Goal: Information Seeking & Learning: Learn about a topic

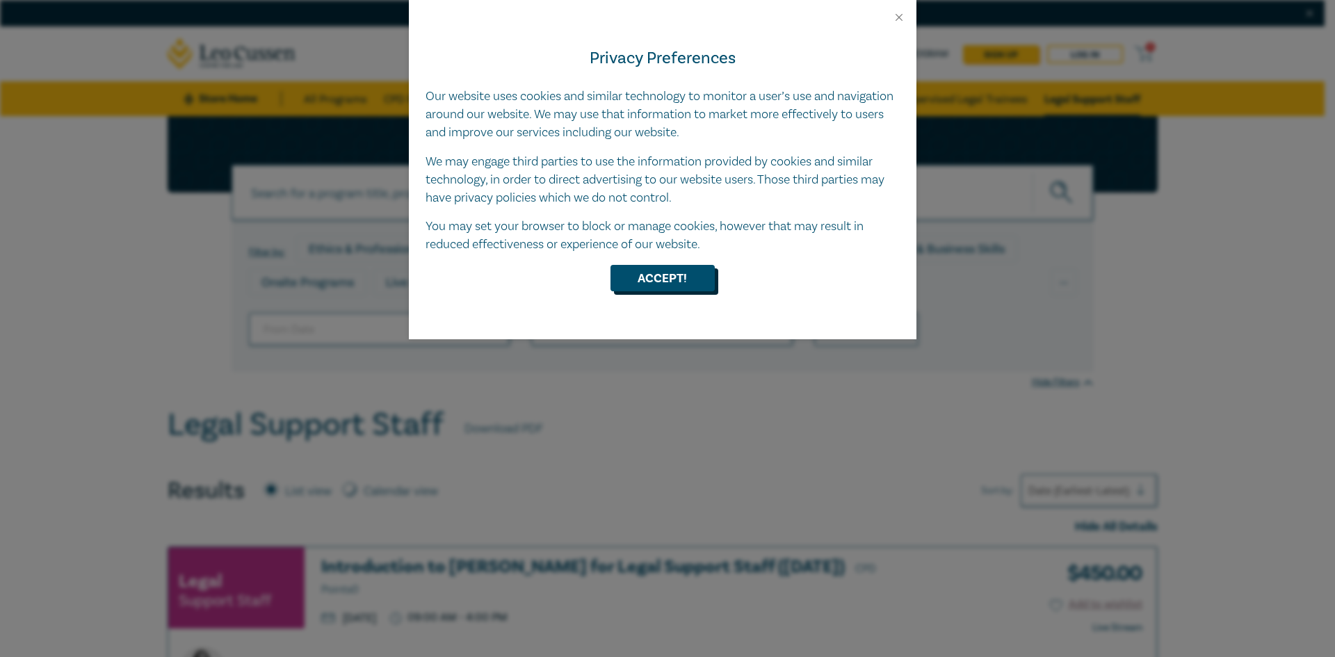
click at [657, 278] on button "Accept!" at bounding box center [663, 278] width 104 height 26
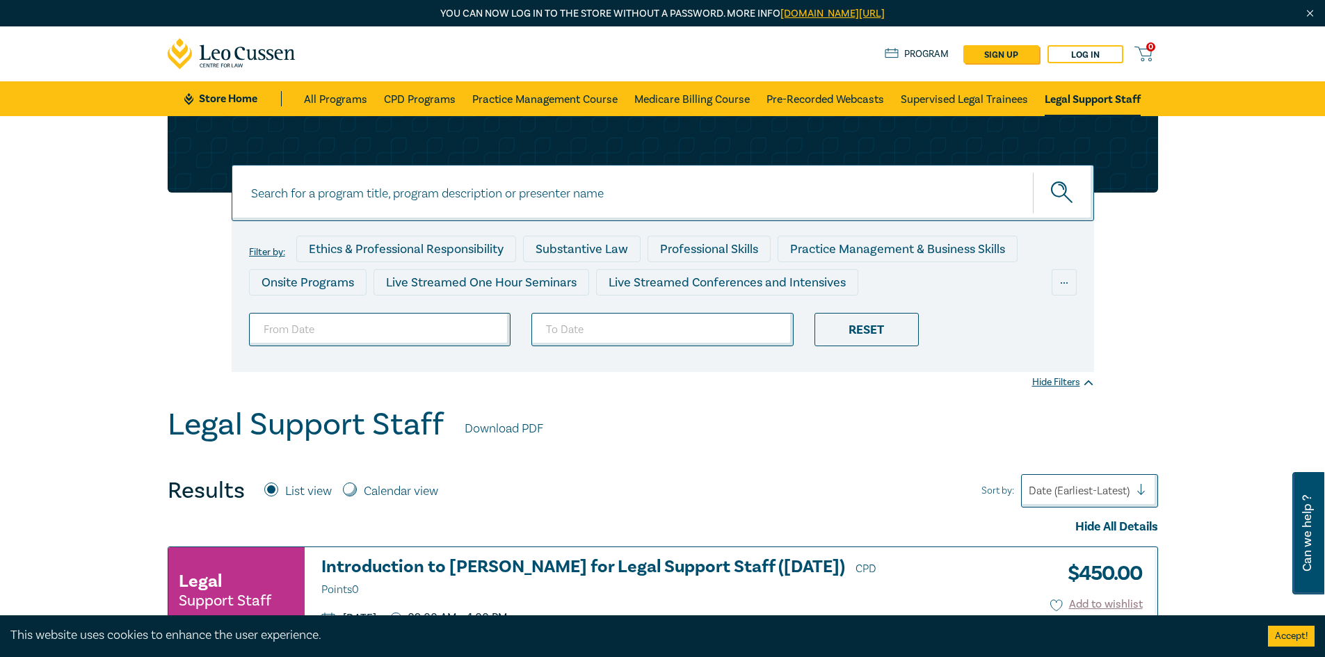
click at [273, 196] on input at bounding box center [663, 193] width 862 height 56
type input "administration of deceased estates"
click at [1033, 172] on button "submit" at bounding box center [1063, 193] width 61 height 42
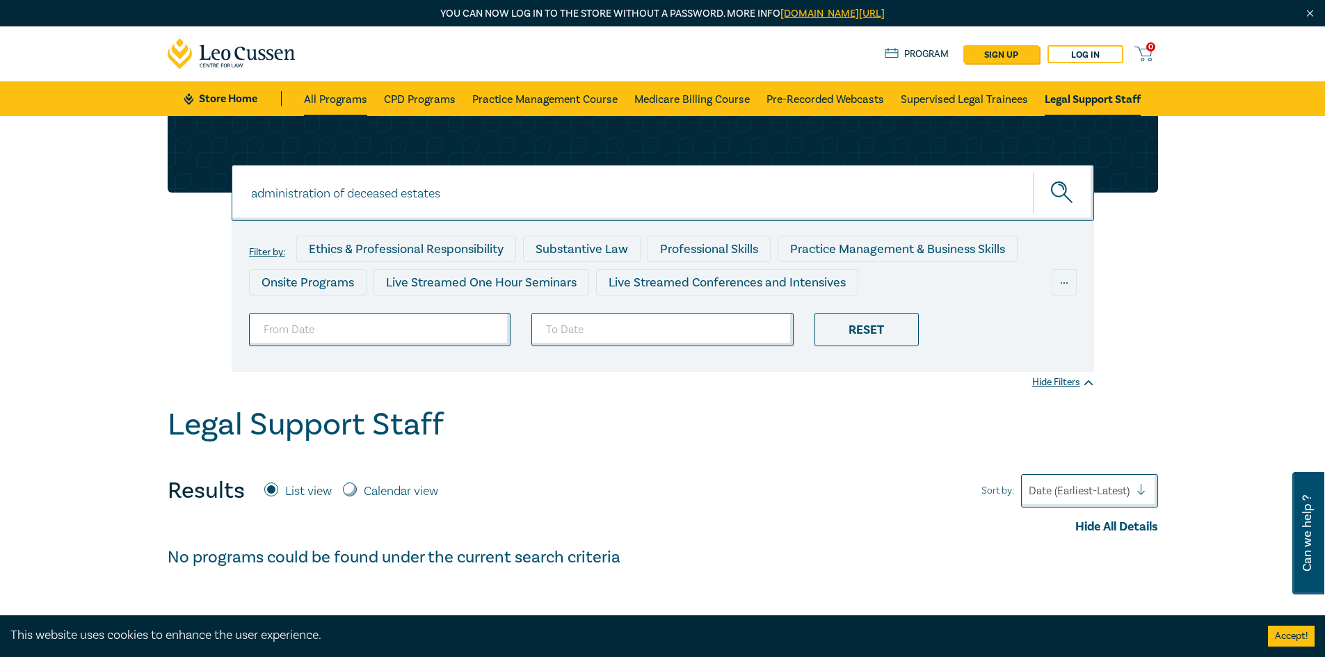
click at [327, 103] on link "All Programs" at bounding box center [335, 98] width 63 height 35
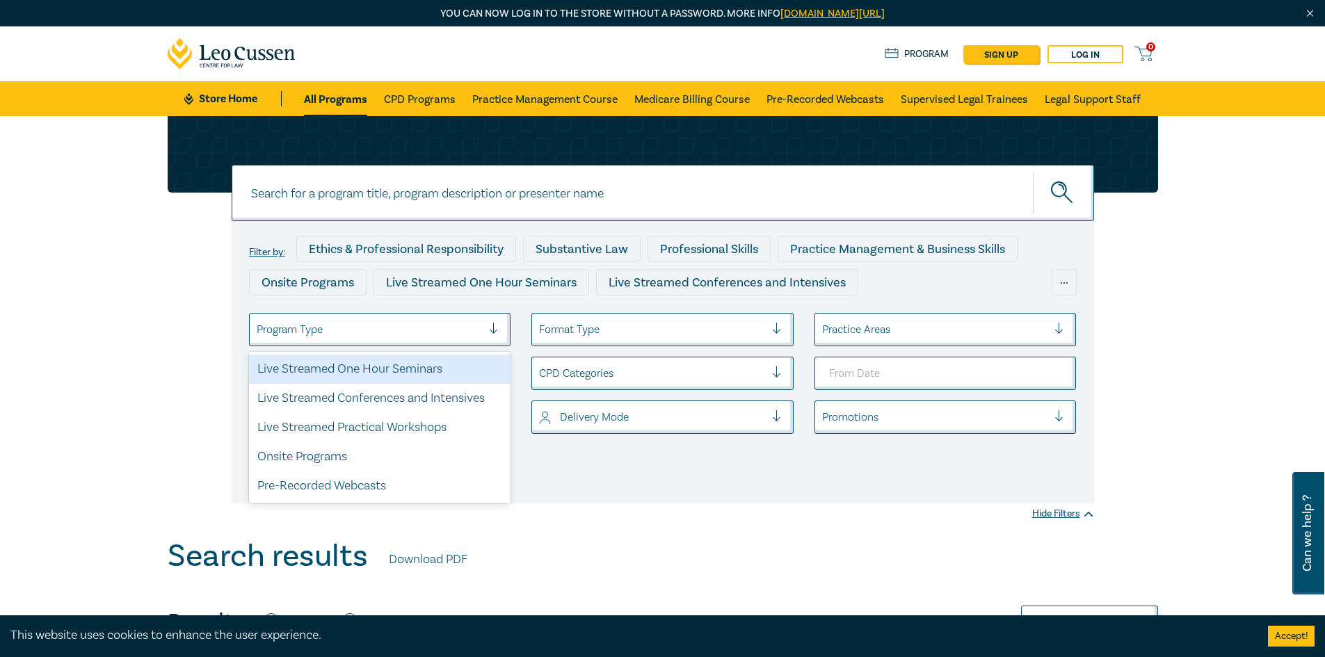
click at [490, 324] on div at bounding box center [499, 330] width 21 height 14
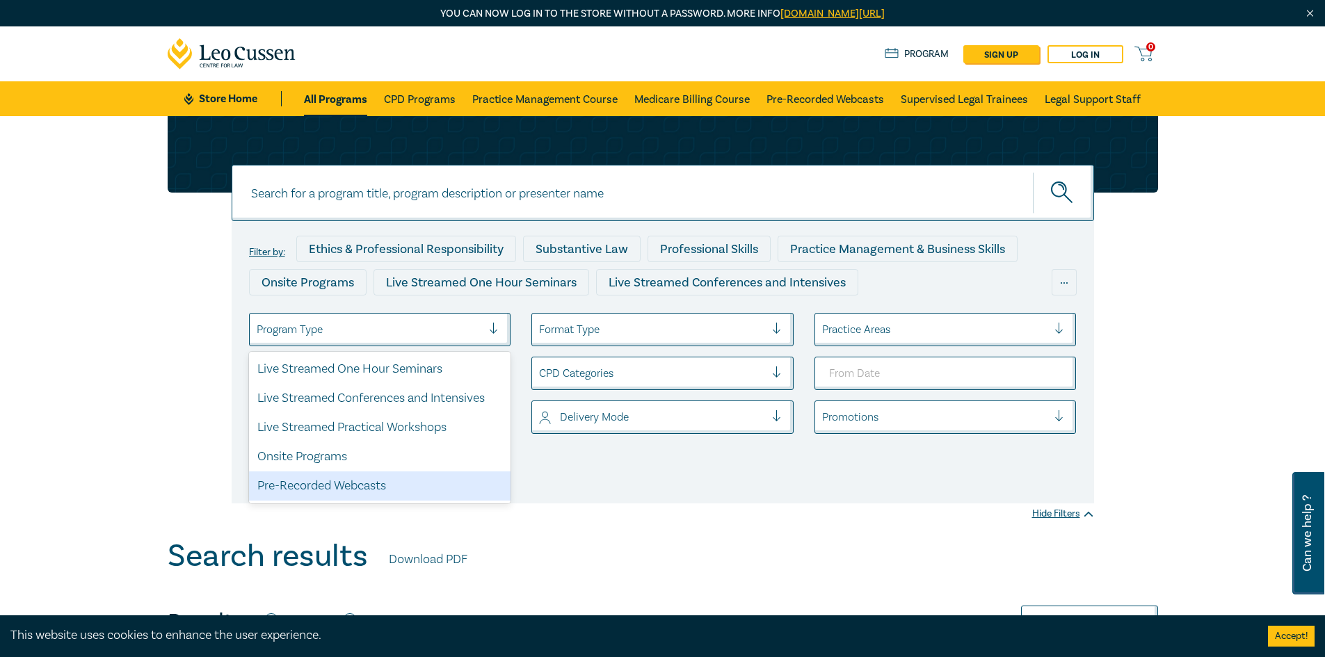
click at [366, 485] on div "Pre-Recorded Webcasts" at bounding box center [380, 486] width 262 height 29
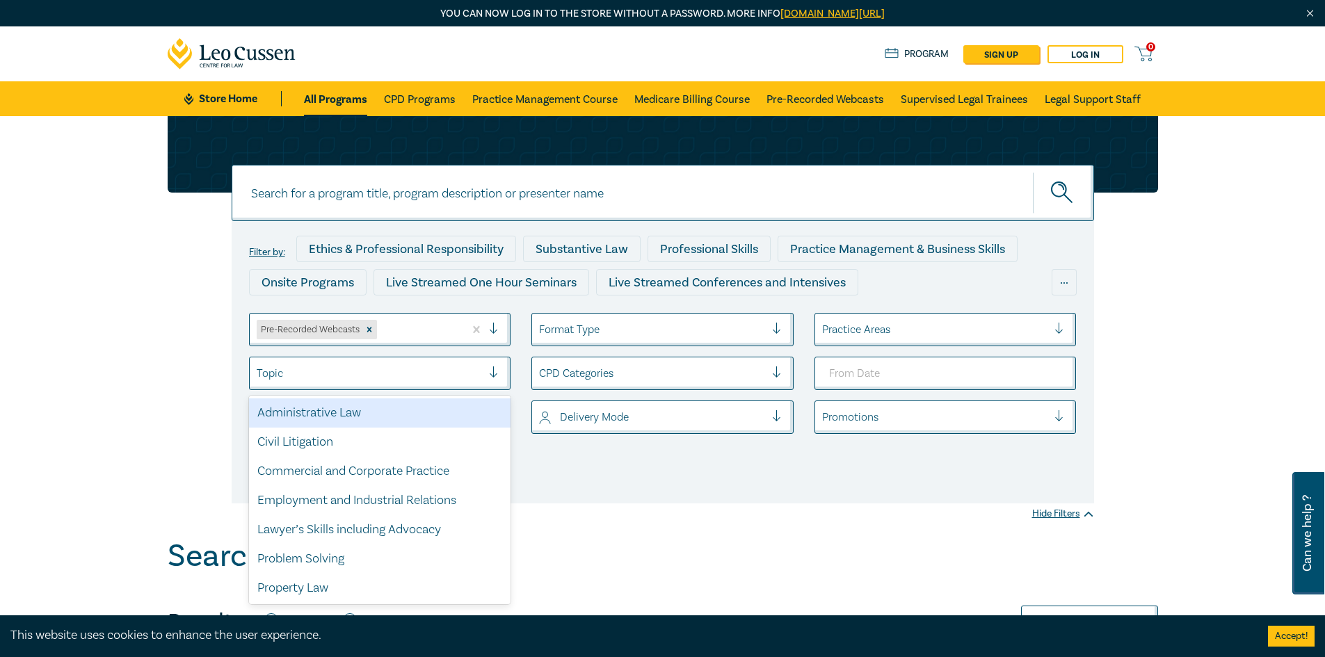
click at [489, 369] on div "Topic" at bounding box center [370, 374] width 240 height 24
